Goal: Information Seeking & Learning: Learn about a topic

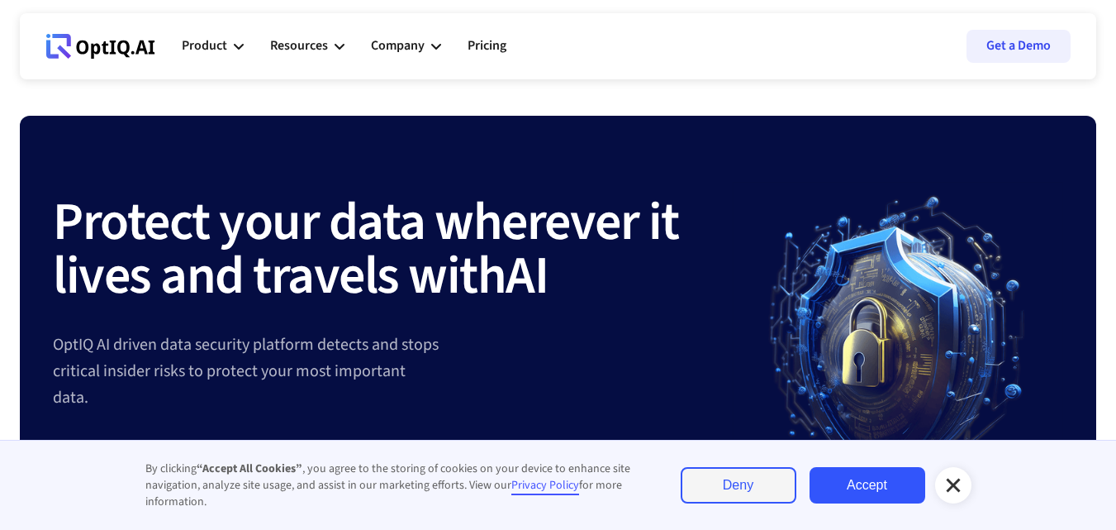
click at [872, 490] on link "Accept" at bounding box center [868, 485] width 116 height 36
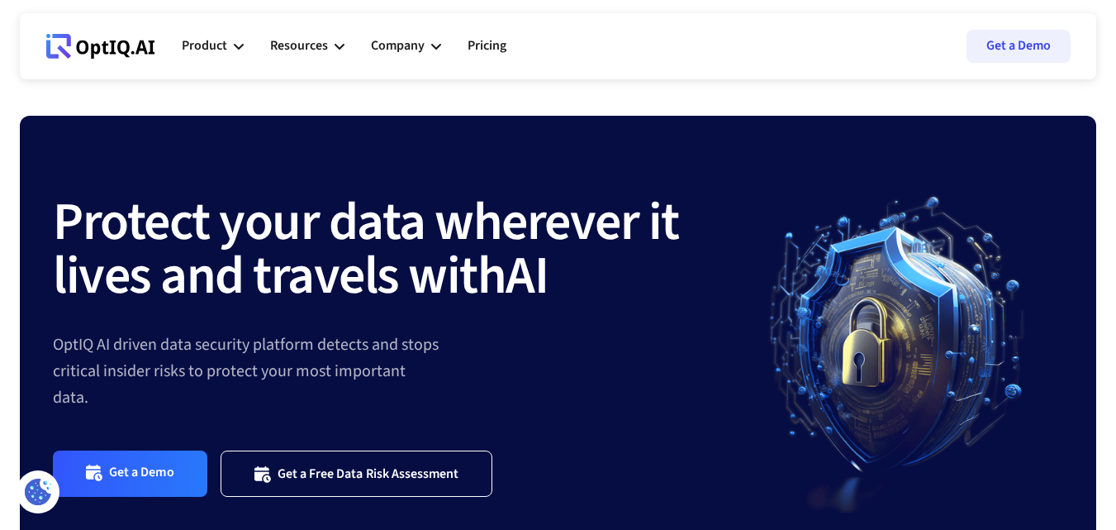
click at [179, 344] on div "OptIQ AI driven data security platform detects and stops critical insider risks…" at bounding box center [393, 370] width 680 height 79
copy div "data security platform"
click at [93, 351] on div "OptIQ AI driven data security platform detects and stops critical insider risks…" at bounding box center [393, 370] width 680 height 79
click at [78, 341] on div "OptIQ AI driven data security platform detects and stops critical insider risks…" at bounding box center [393, 370] width 680 height 79
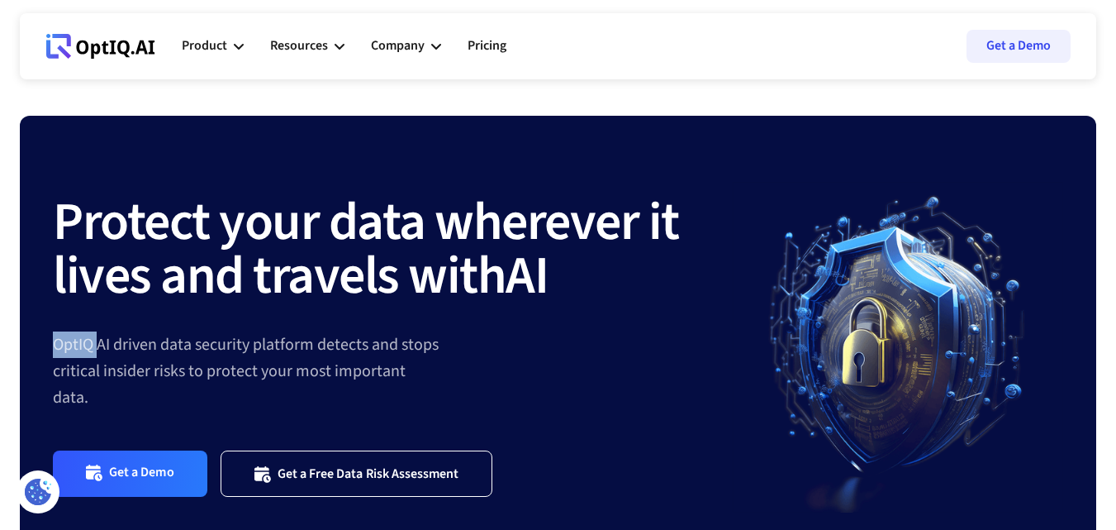
click at [78, 341] on div "OptIQ AI driven data security platform detects and stops critical insider risks…" at bounding box center [393, 370] width 680 height 79
copy div "OptIQ"
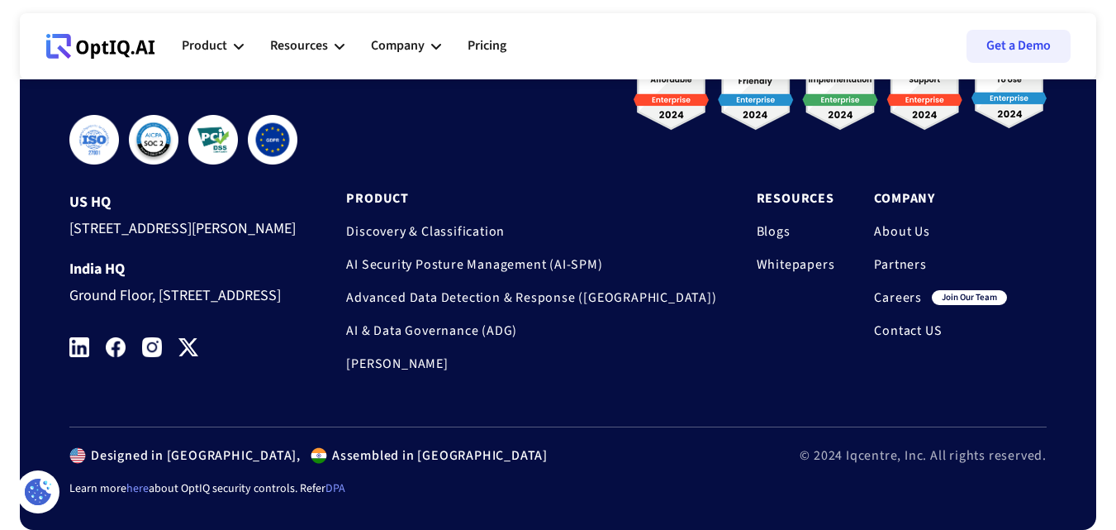
scroll to position [5618, 0]
click at [76, 356] on img at bounding box center [79, 347] width 20 height 20
